Goal: Task Accomplishment & Management: Complete application form

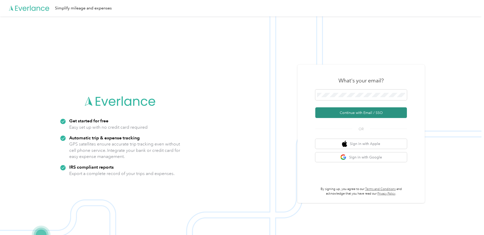
click at [355, 110] on button "Continue with Email / SSO" at bounding box center [362, 112] width 92 height 11
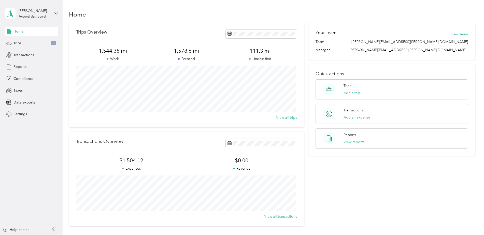
click at [26, 65] on div "Reports" at bounding box center [31, 66] width 53 height 9
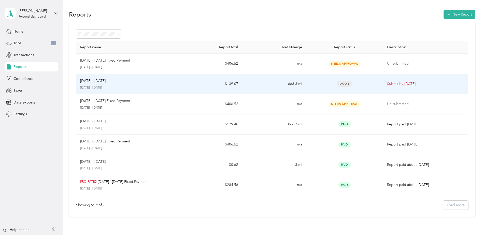
click at [383, 82] on td "Submit by [DATE]" at bounding box center [425, 84] width 85 height 20
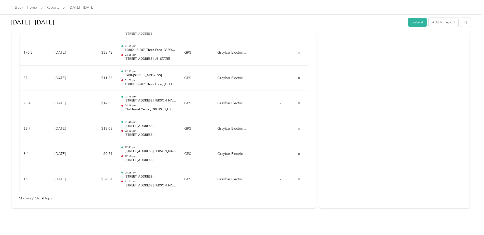
scroll to position [389, 0]
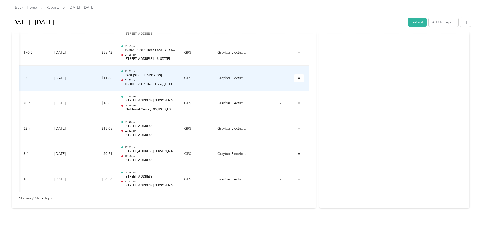
click at [160, 71] on div "12:32 pm 3908–[STREET_ADDRESS] 01:22 pm 10800 US-[GEOGRAPHIC_DATA], [GEOGRAPHIC…" at bounding box center [150, 78] width 51 height 17
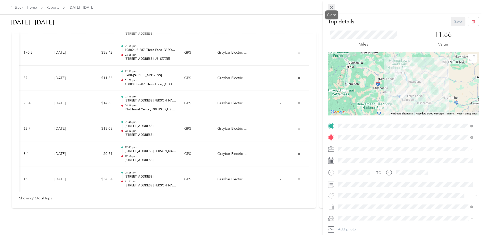
click at [334, 7] on icon at bounding box center [332, 7] width 4 height 4
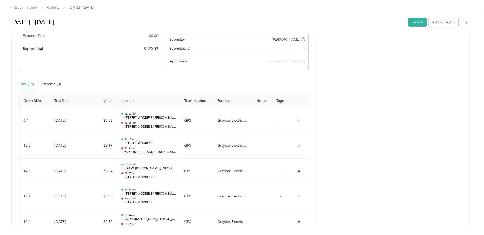
scroll to position [0, 0]
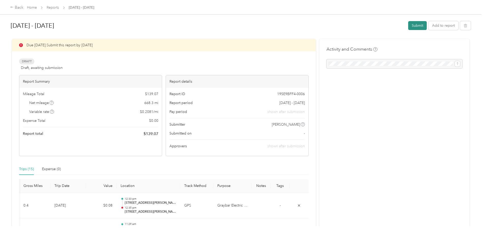
click at [421, 28] on button "Submit" at bounding box center [417, 25] width 19 height 9
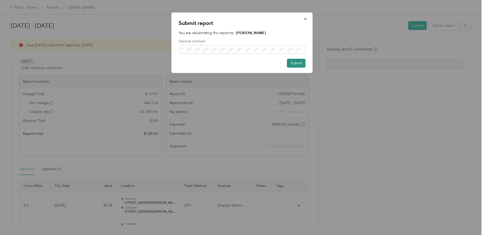
click at [297, 59] on button "Submit" at bounding box center [296, 63] width 19 height 9
